Goal: Information Seeking & Learning: Understand process/instructions

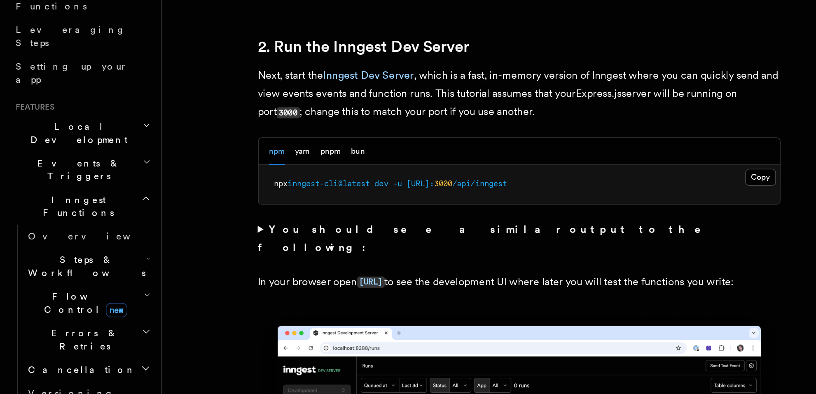
scroll to position [520, 0]
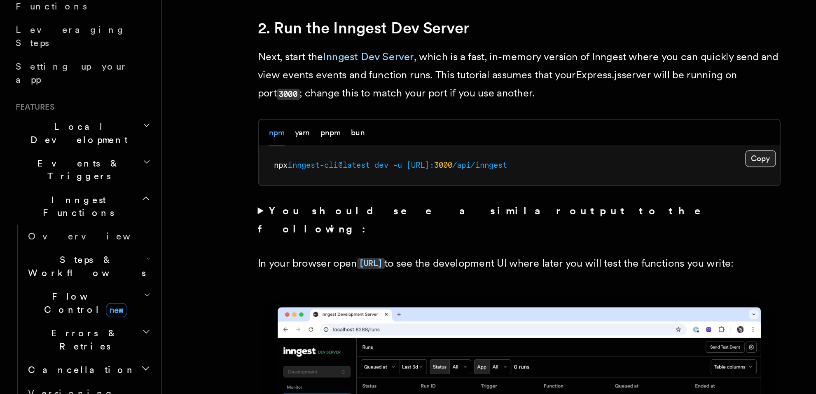
click at [485, 250] on button "Copy Copied" at bounding box center [479, 245] width 19 height 11
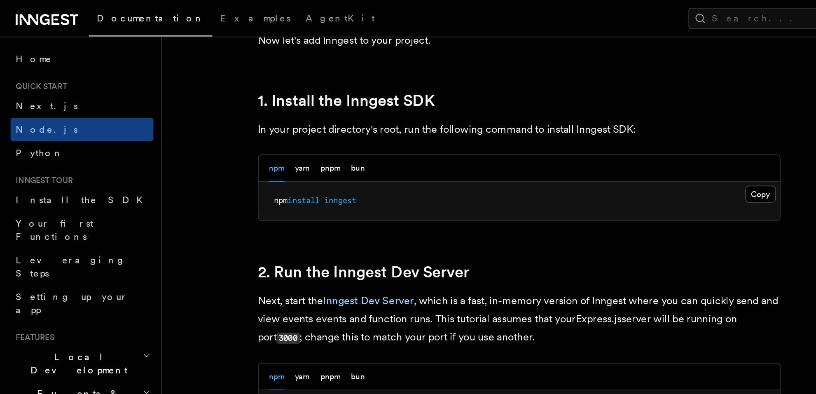
scroll to position [503, 0]
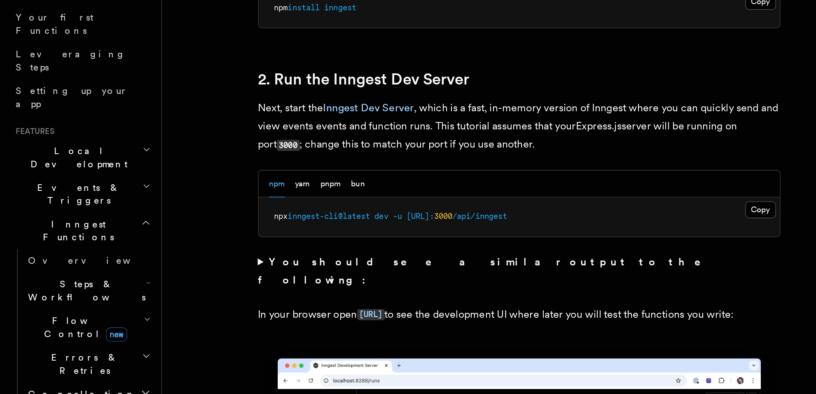
click at [286, 267] on span "3000" at bounding box center [280, 266] width 12 height 6
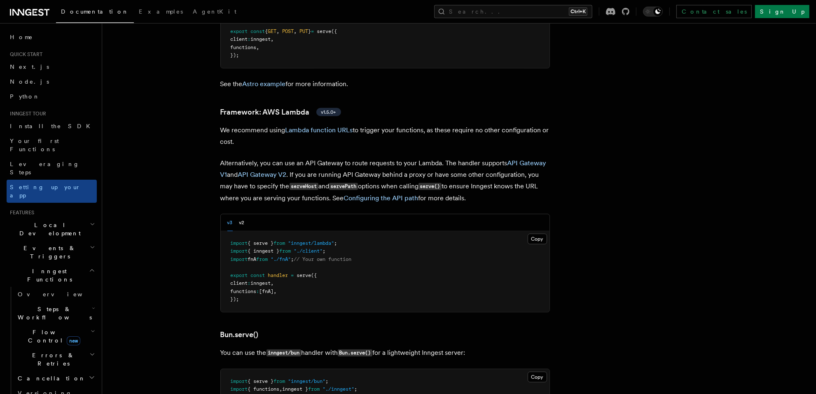
scroll to position [824, 0]
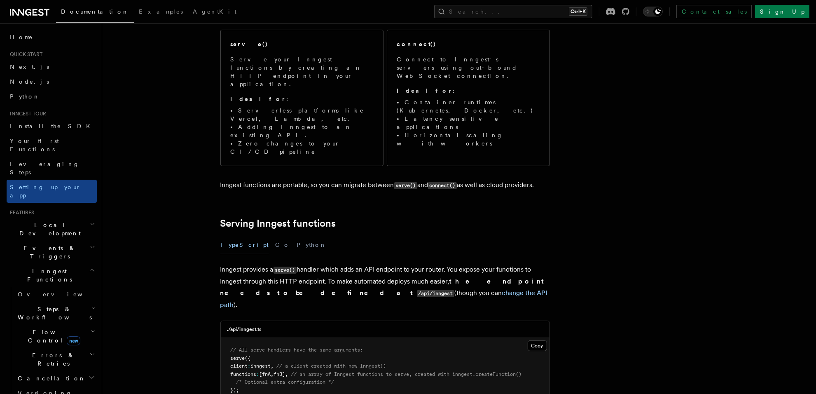
scroll to position [155, 0]
